Goal: Communication & Community: Connect with others

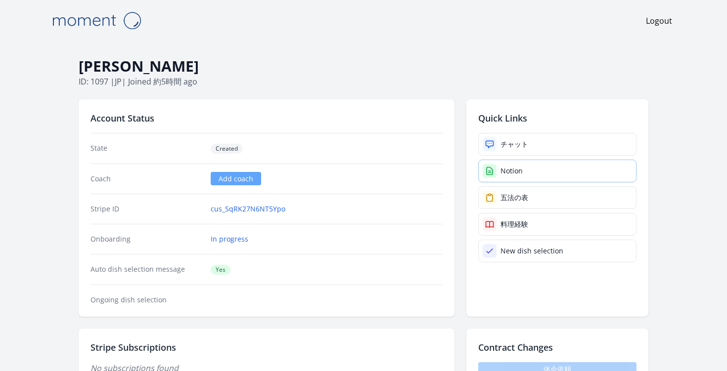
click at [498, 170] on link "Notion" at bounding box center [557, 171] width 158 height 23
click at [523, 168] on link "Notion" at bounding box center [557, 171] width 158 height 23
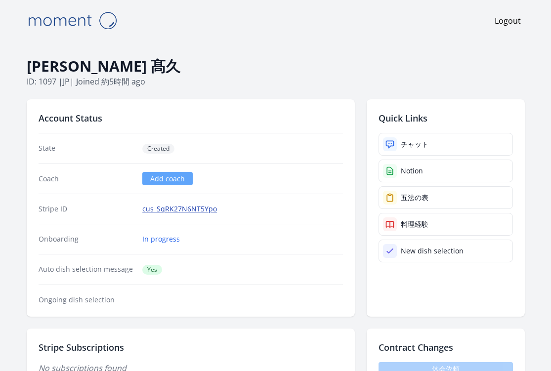
click at [177, 212] on link "cus_SqRK27N6NT5Ypo" at bounding box center [179, 209] width 75 height 10
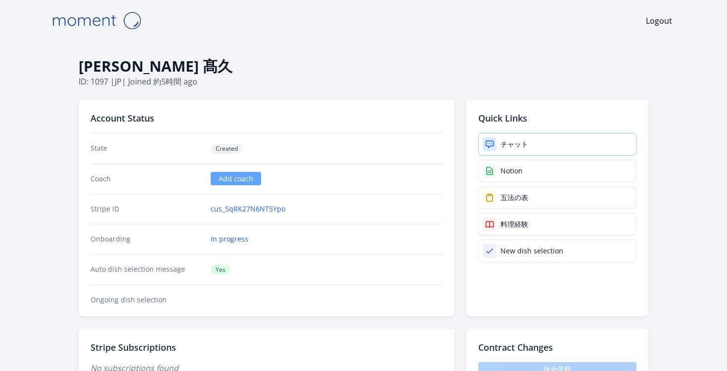
click at [523, 148] on div "チャット" at bounding box center [514, 144] width 28 height 10
click at [507, 146] on div "チャット" at bounding box center [514, 144] width 28 height 10
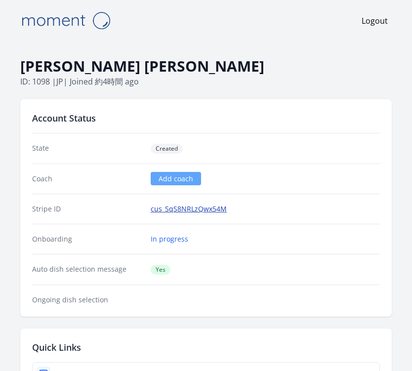
click at [183, 212] on link "cus_SqS8NRLzQwx54M" at bounding box center [189, 209] width 76 height 10
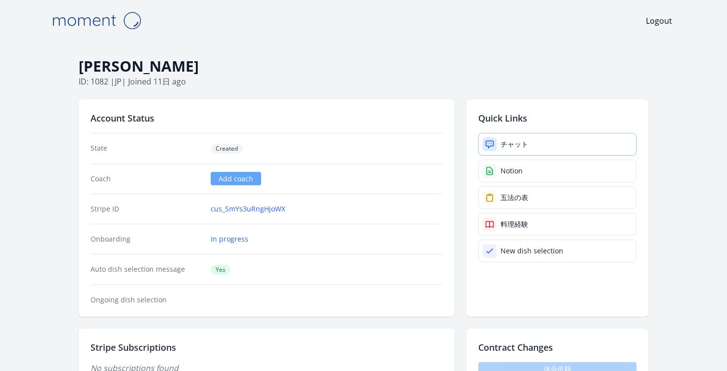
click at [523, 137] on link "チャット" at bounding box center [557, 144] width 158 height 23
click at [535, 140] on link "チャット" at bounding box center [557, 144] width 158 height 23
click at [229, 208] on link "cus_SmYs3uRngHjoWX" at bounding box center [248, 209] width 75 height 10
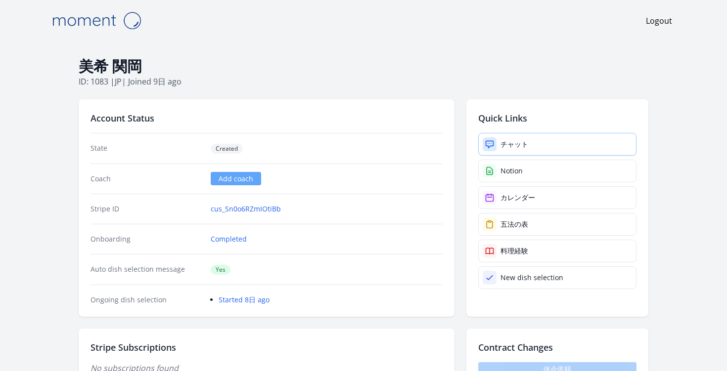
click at [504, 151] on link "チャット" at bounding box center [557, 144] width 158 height 23
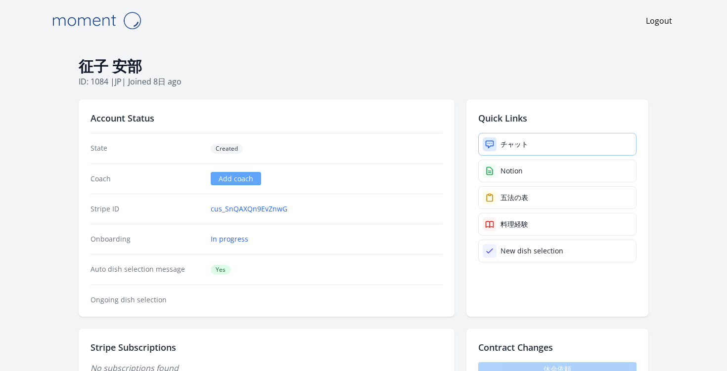
click at [513, 143] on div "チャット" at bounding box center [514, 144] width 28 height 10
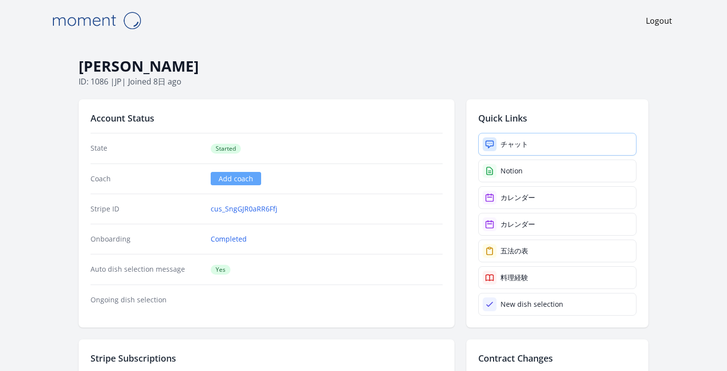
click at [516, 144] on div "チャット" at bounding box center [514, 144] width 28 height 10
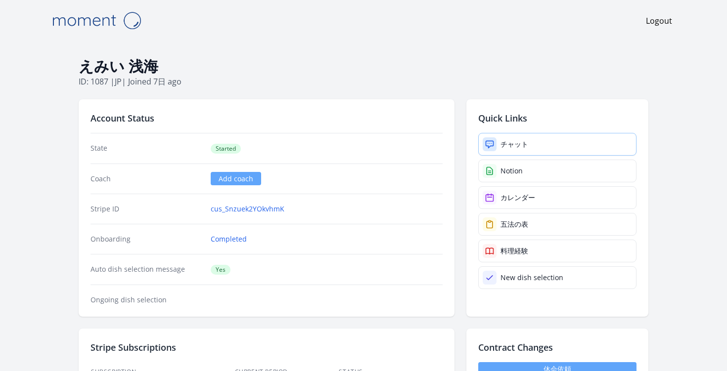
click at [528, 141] on div "チャット" at bounding box center [514, 144] width 28 height 10
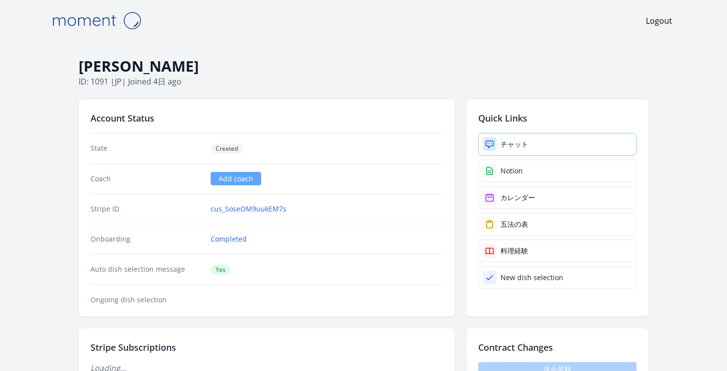
click at [507, 138] on link "チャット" at bounding box center [557, 144] width 158 height 23
click at [525, 143] on div "チャット" at bounding box center [514, 144] width 28 height 10
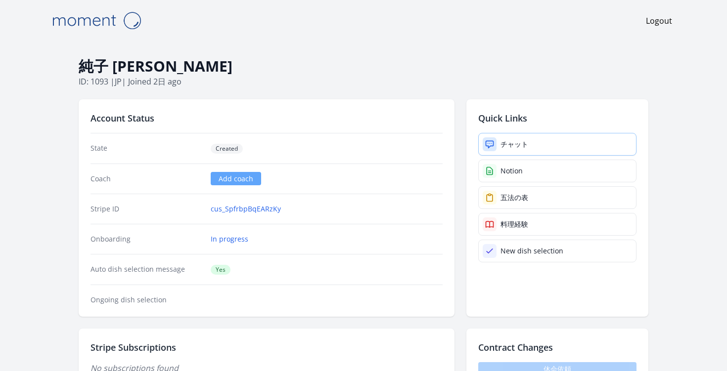
click at [511, 143] on div "チャット" at bounding box center [514, 144] width 28 height 10
click at [504, 138] on link "チャット" at bounding box center [557, 144] width 158 height 23
click at [500, 137] on link "チャット" at bounding box center [557, 144] width 158 height 23
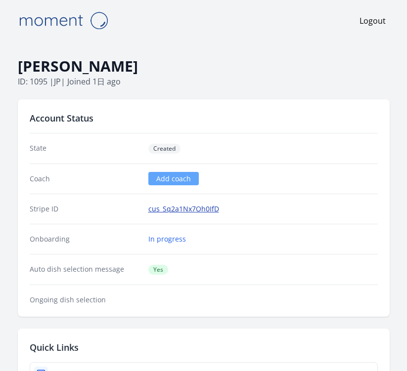
click at [173, 210] on link "cus_Sq2a1Nx7Oh0IfD" at bounding box center [183, 209] width 71 height 10
